Goal: Transaction & Acquisition: Purchase product/service

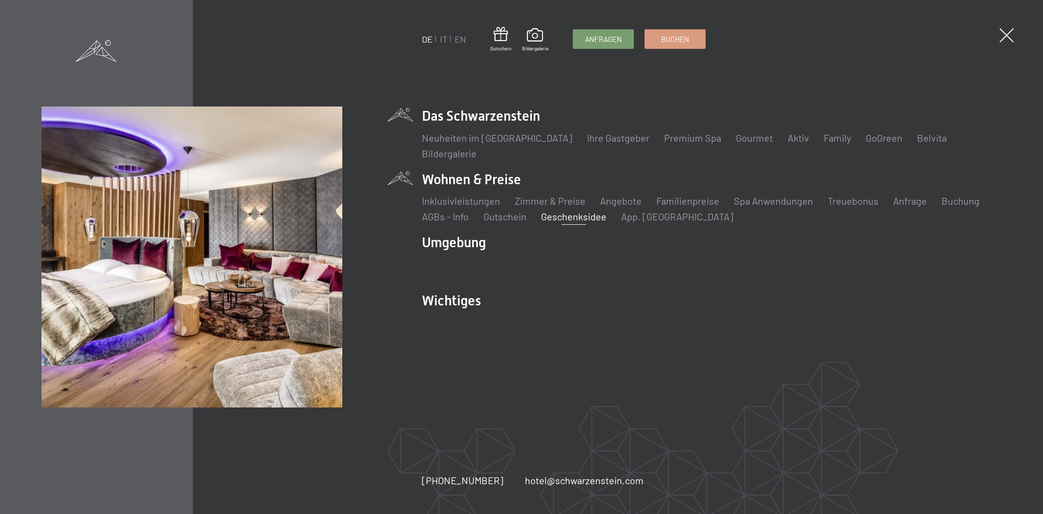
click at [587, 219] on link "Geschenksidee" at bounding box center [573, 217] width 65 height 12
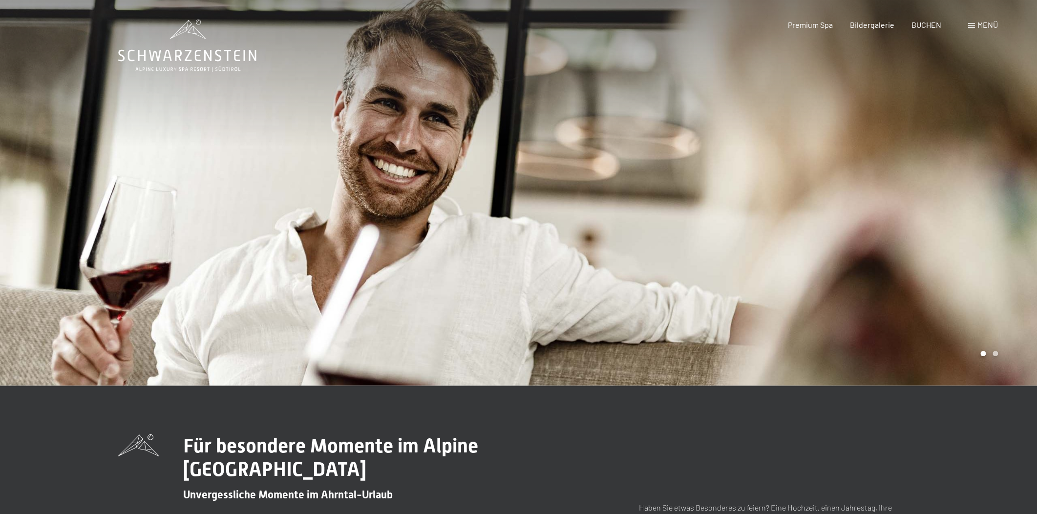
click at [981, 23] on span "Menü" at bounding box center [987, 24] width 21 height 9
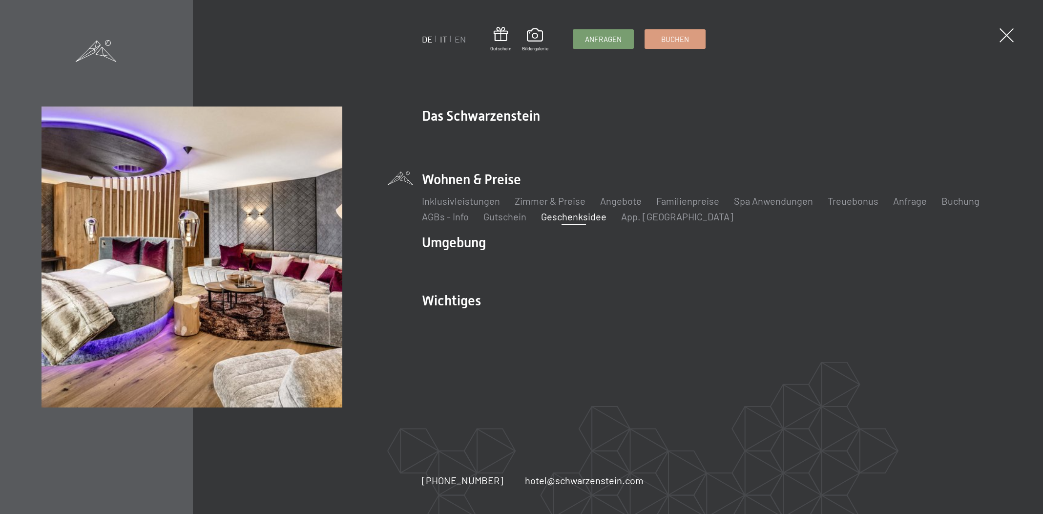
click at [444, 40] on link "IT" at bounding box center [443, 39] width 7 height 11
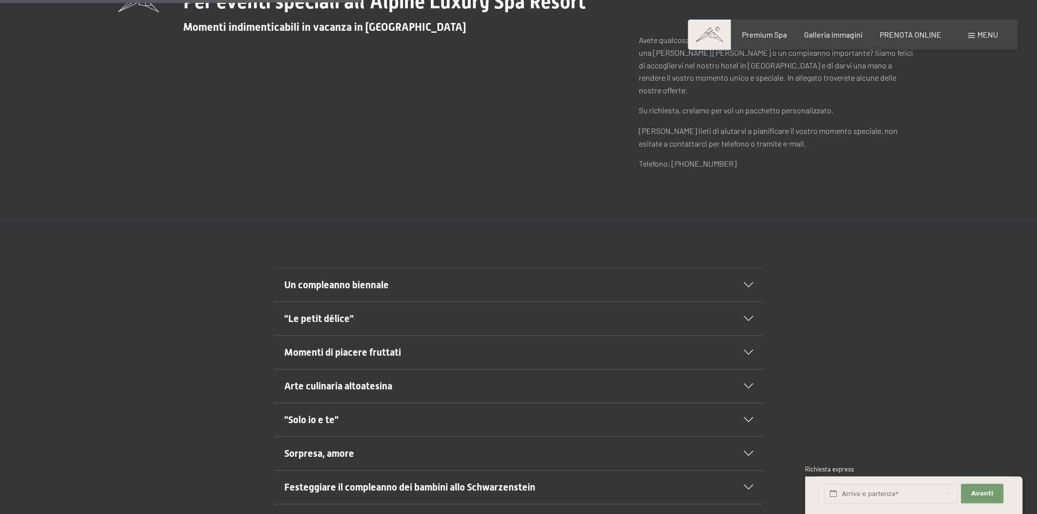
scroll to position [222, 0]
